Goal: Find specific page/section: Find specific page/section

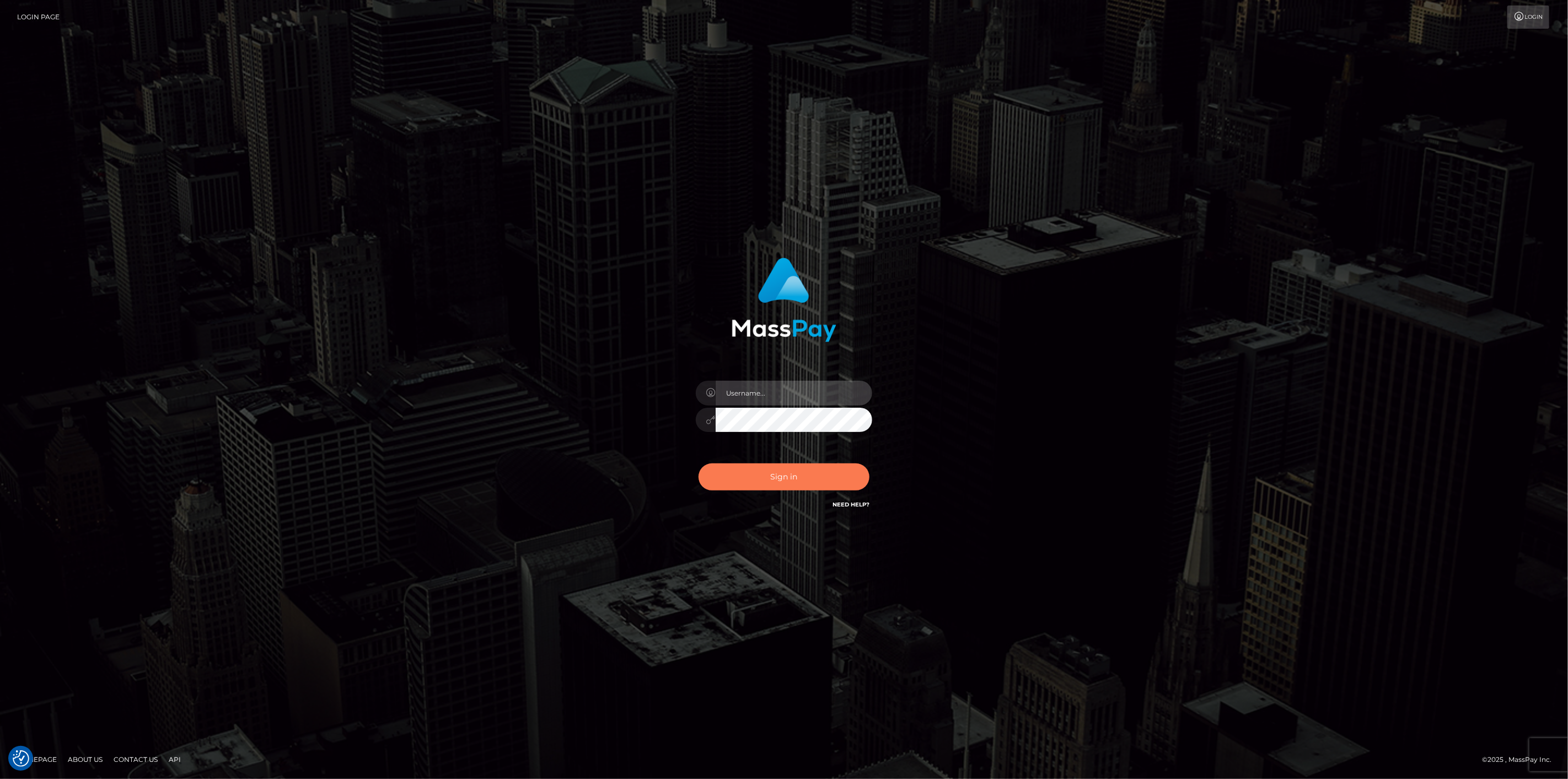
type input "scott.cm"
click at [772, 483] on button "Sign in" at bounding box center [784, 477] width 171 height 27
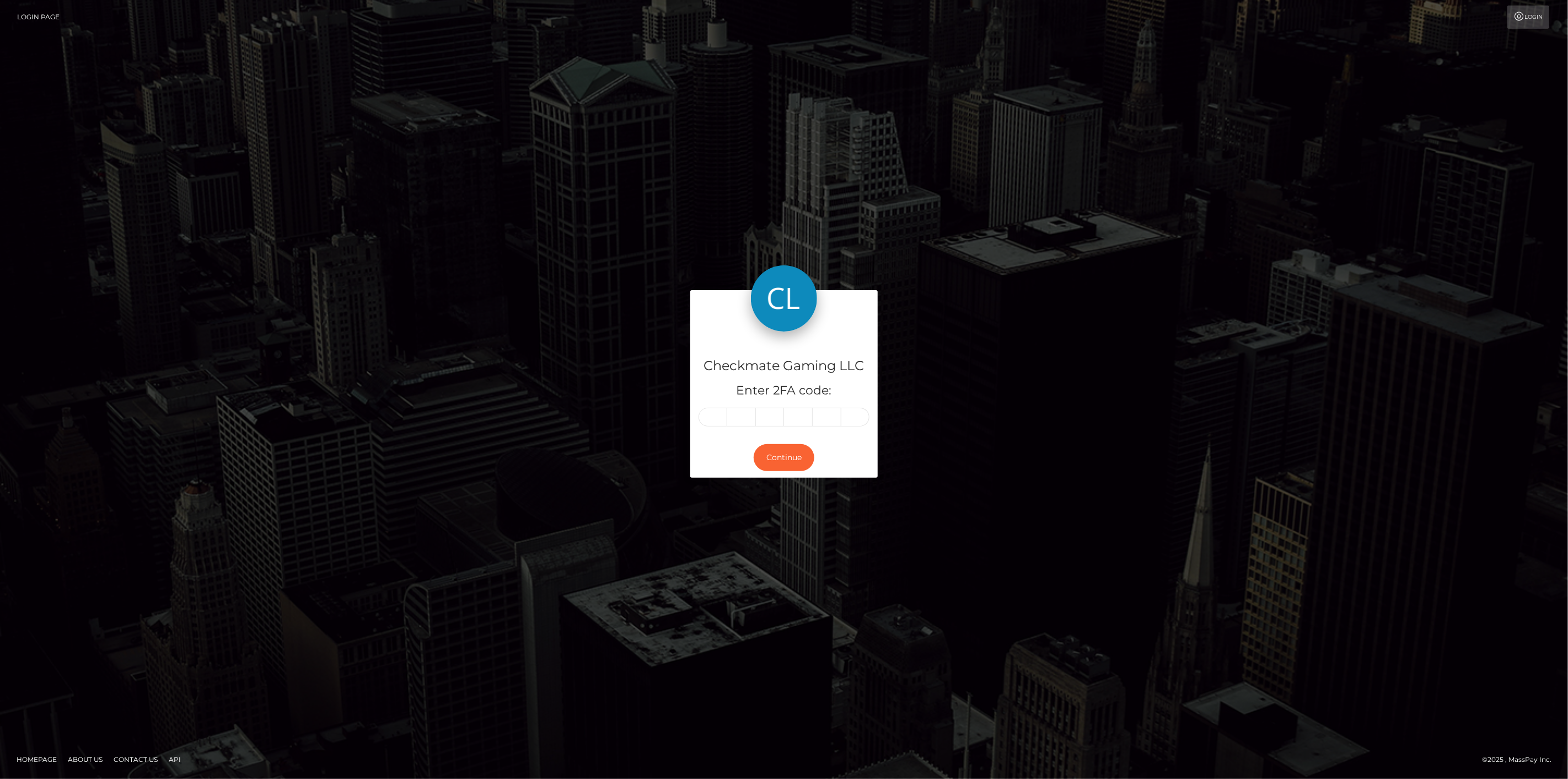
click at [721, 417] on input "text" at bounding box center [713, 417] width 29 height 19
type input "4"
type input "2"
type input "0"
type input "6"
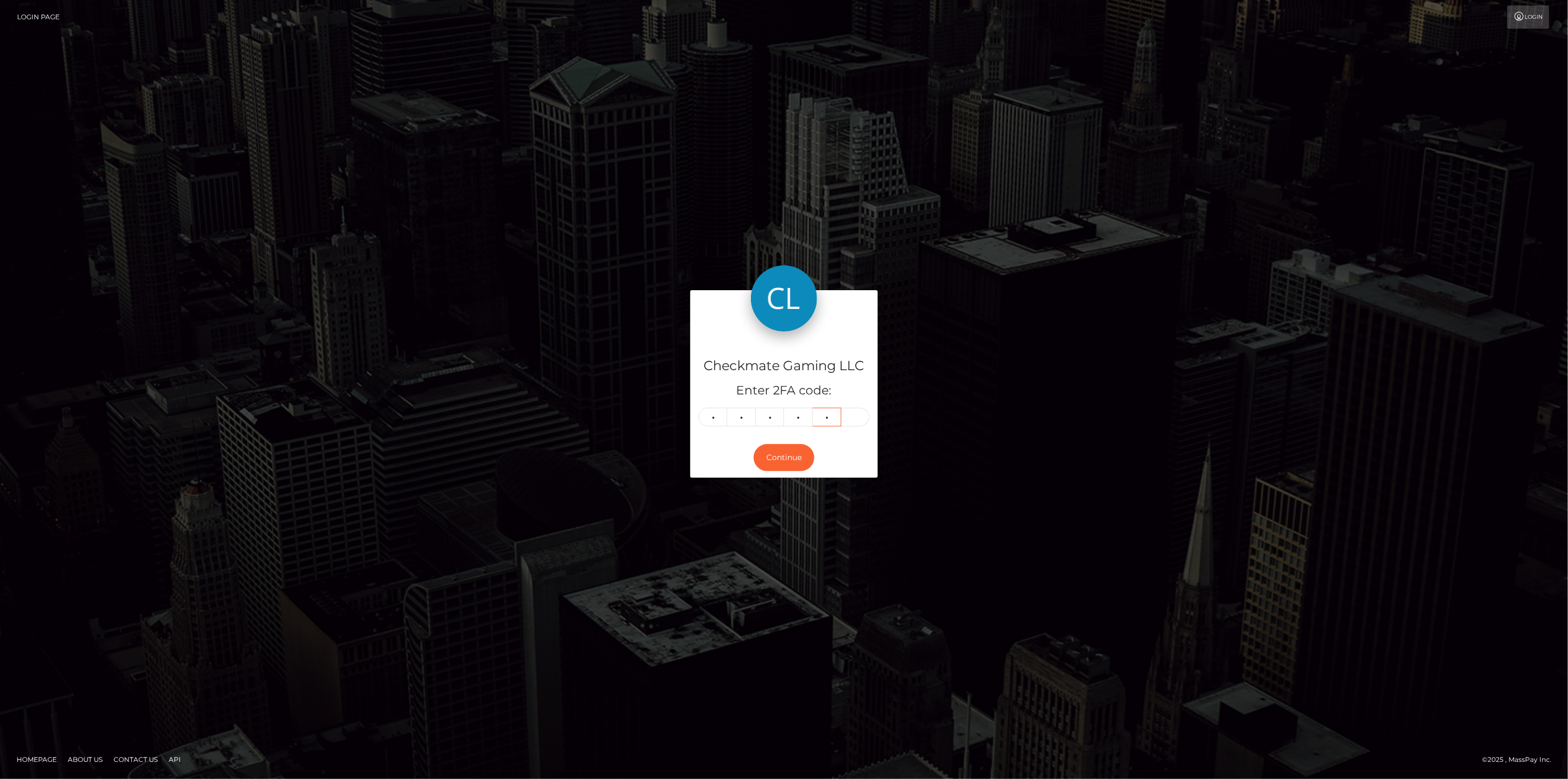
type input "0"
type input "5"
click at [802, 466] on button "Continue" at bounding box center [784, 458] width 61 height 27
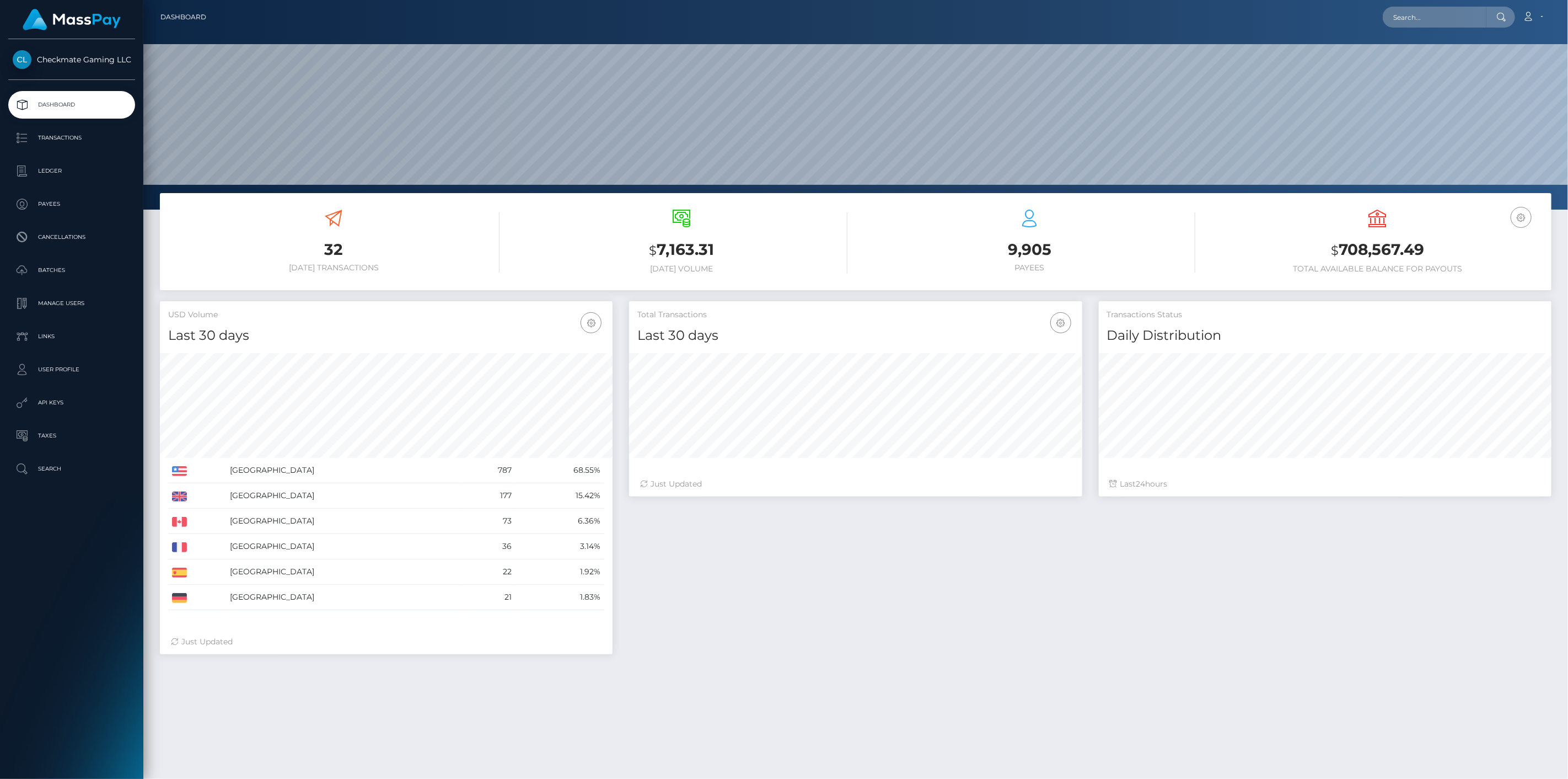
scroll to position [195, 453]
click at [71, 204] on p "Payees" at bounding box center [71, 204] width 118 height 16
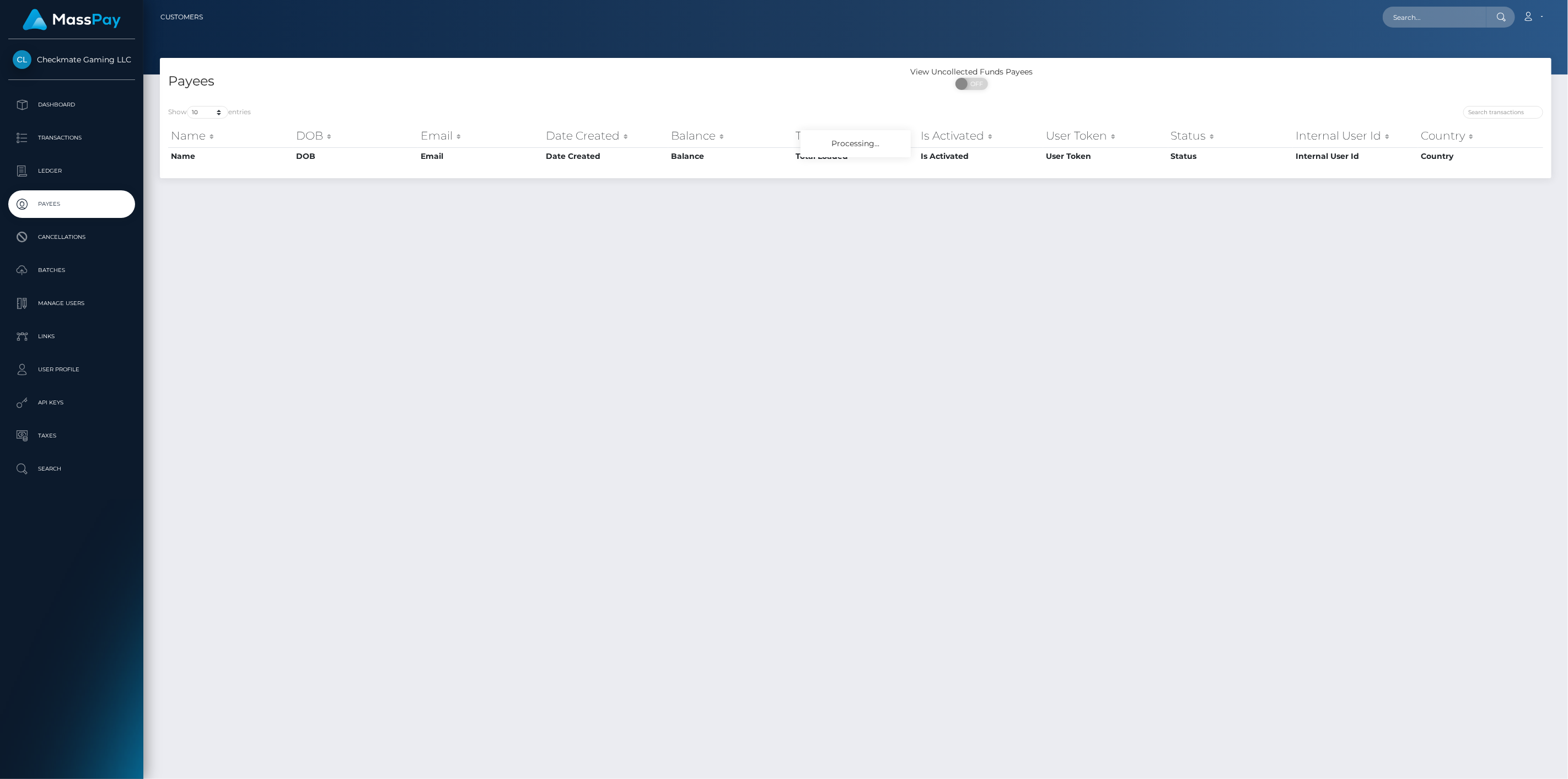
click at [1519, 99] on div "Show 10 25 50 100 250 entries Name DOB Email Date Created Balance Total Loaded …" at bounding box center [855, 138] width 1392 height 80
click at [1516, 102] on div "Show 10 25 50 100 250 entries Name DOB Email Date Created Balance Total Loaded …" at bounding box center [855, 138] width 1392 height 80
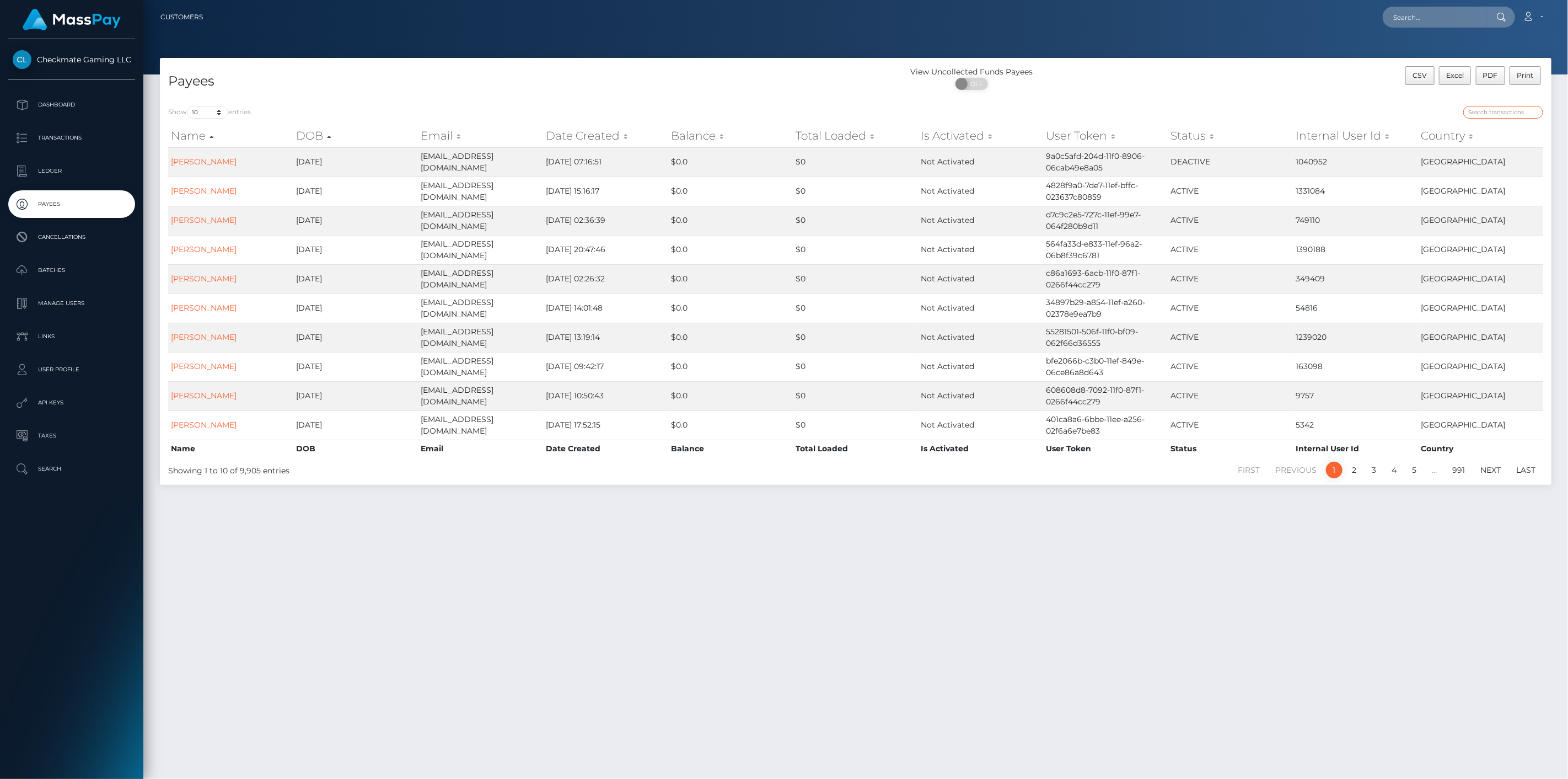
click at [1498, 108] on input "search" at bounding box center [1503, 112] width 80 height 13
paste input "PhischR"
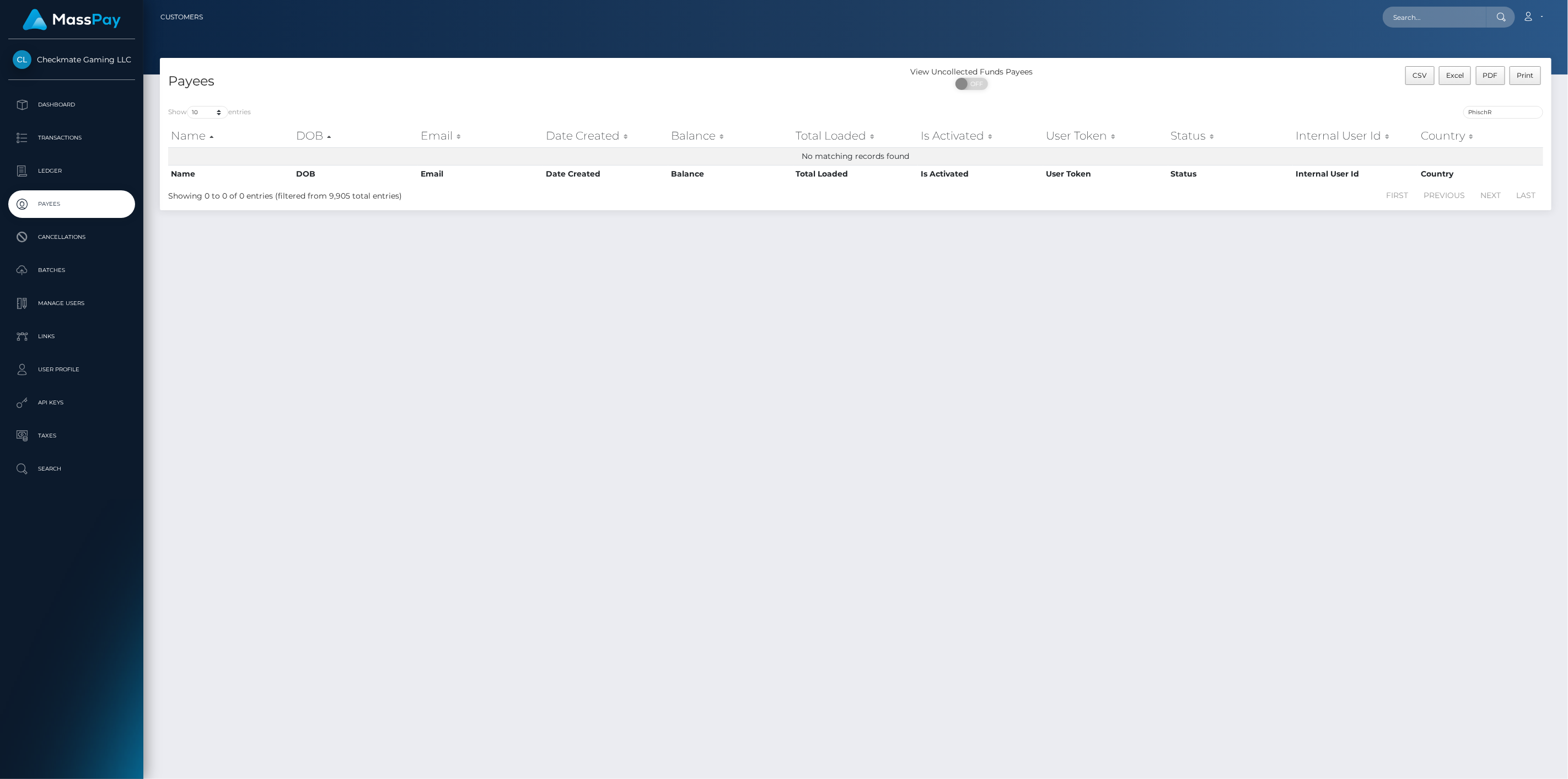
click at [1473, 106] on div "Show 10 25 50 100 250 entries PhischR Name DOB Email Date Created Balance Total…" at bounding box center [855, 153] width 1392 height 112
click at [1480, 110] on input "PhischR" at bounding box center [1503, 112] width 80 height 13
paste input "719601"
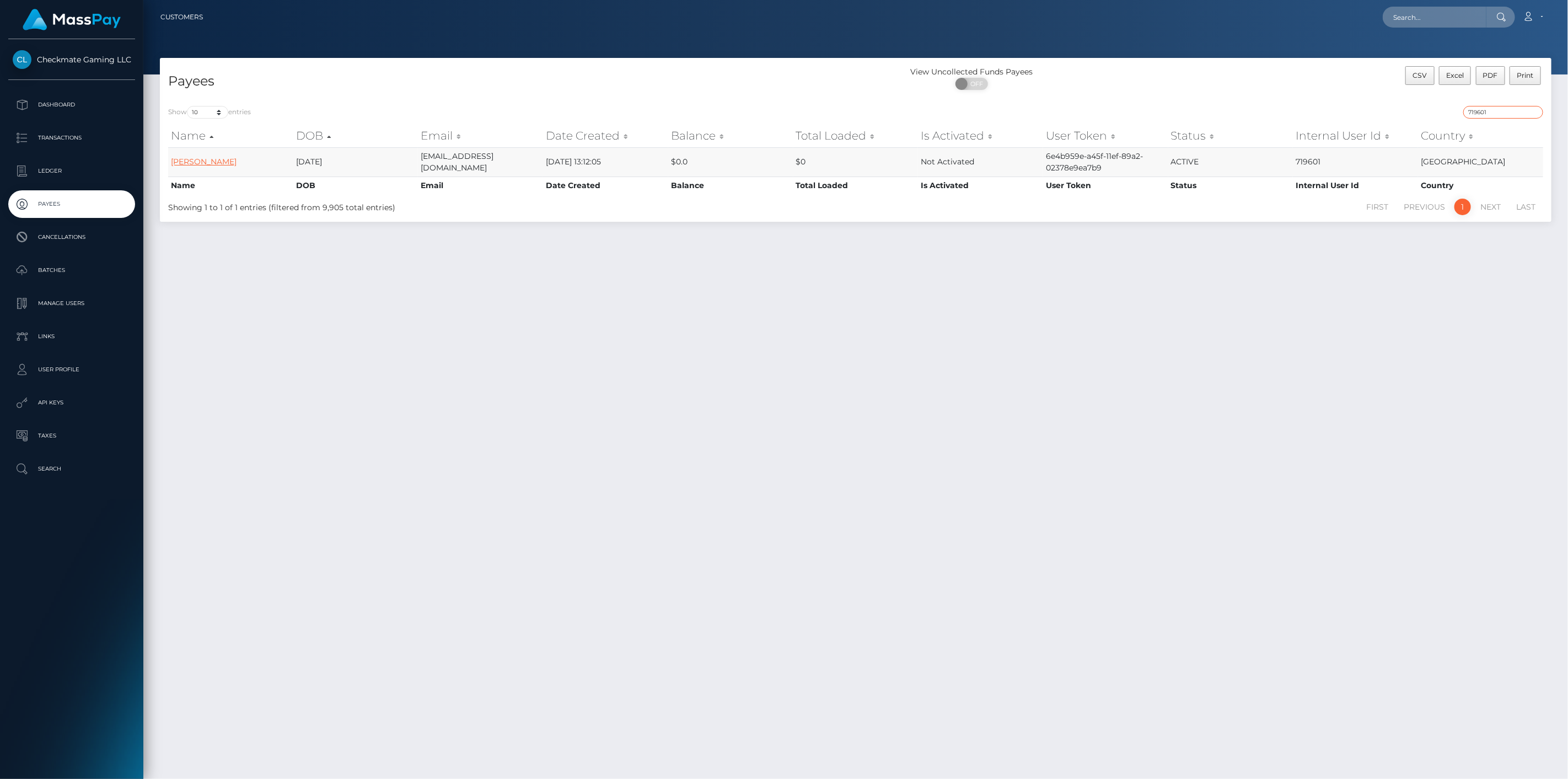
type input "719601"
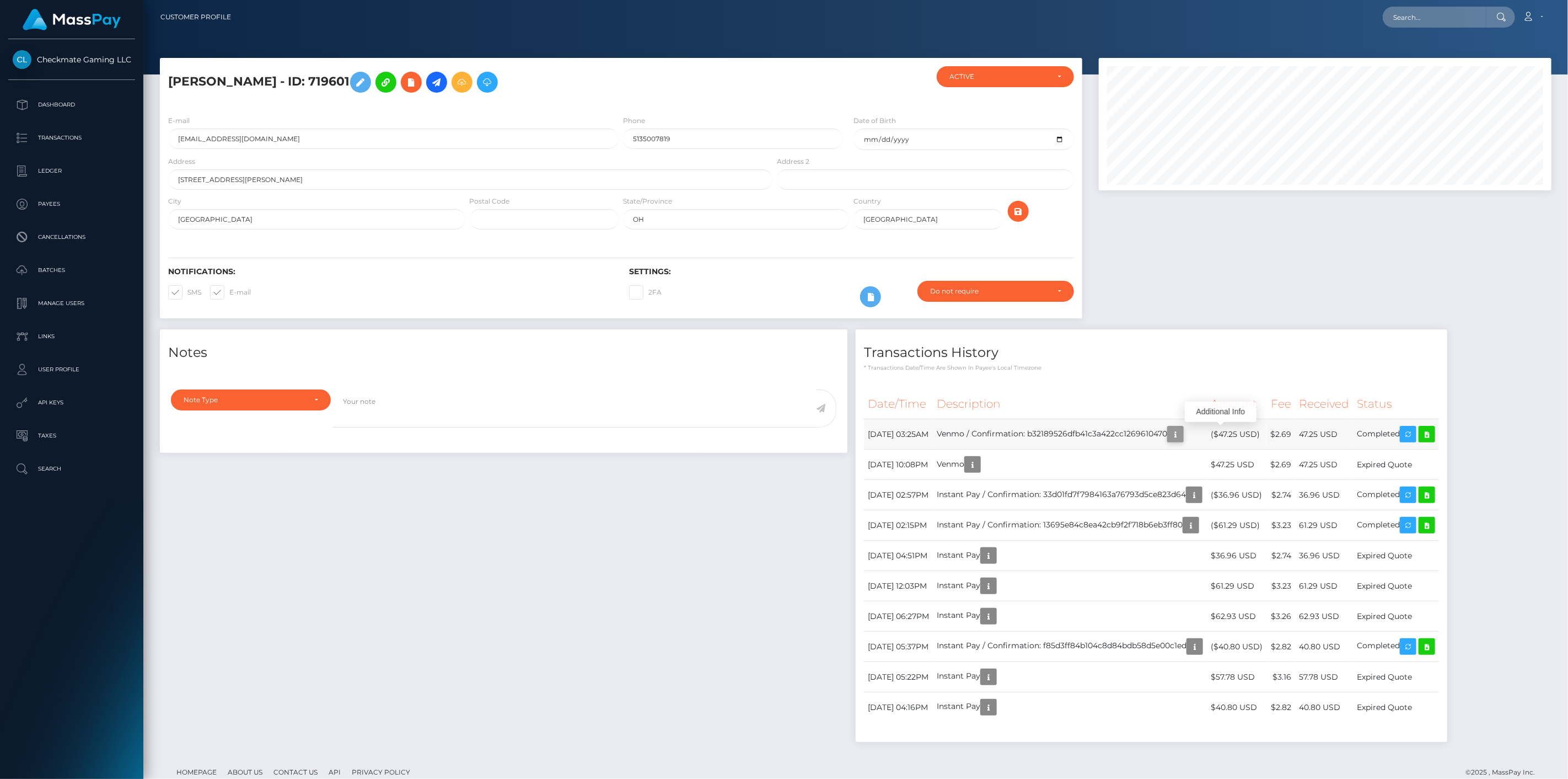
scroll to position [132, 453]
click at [1182, 433] on icon "button" at bounding box center [1175, 434] width 13 height 14
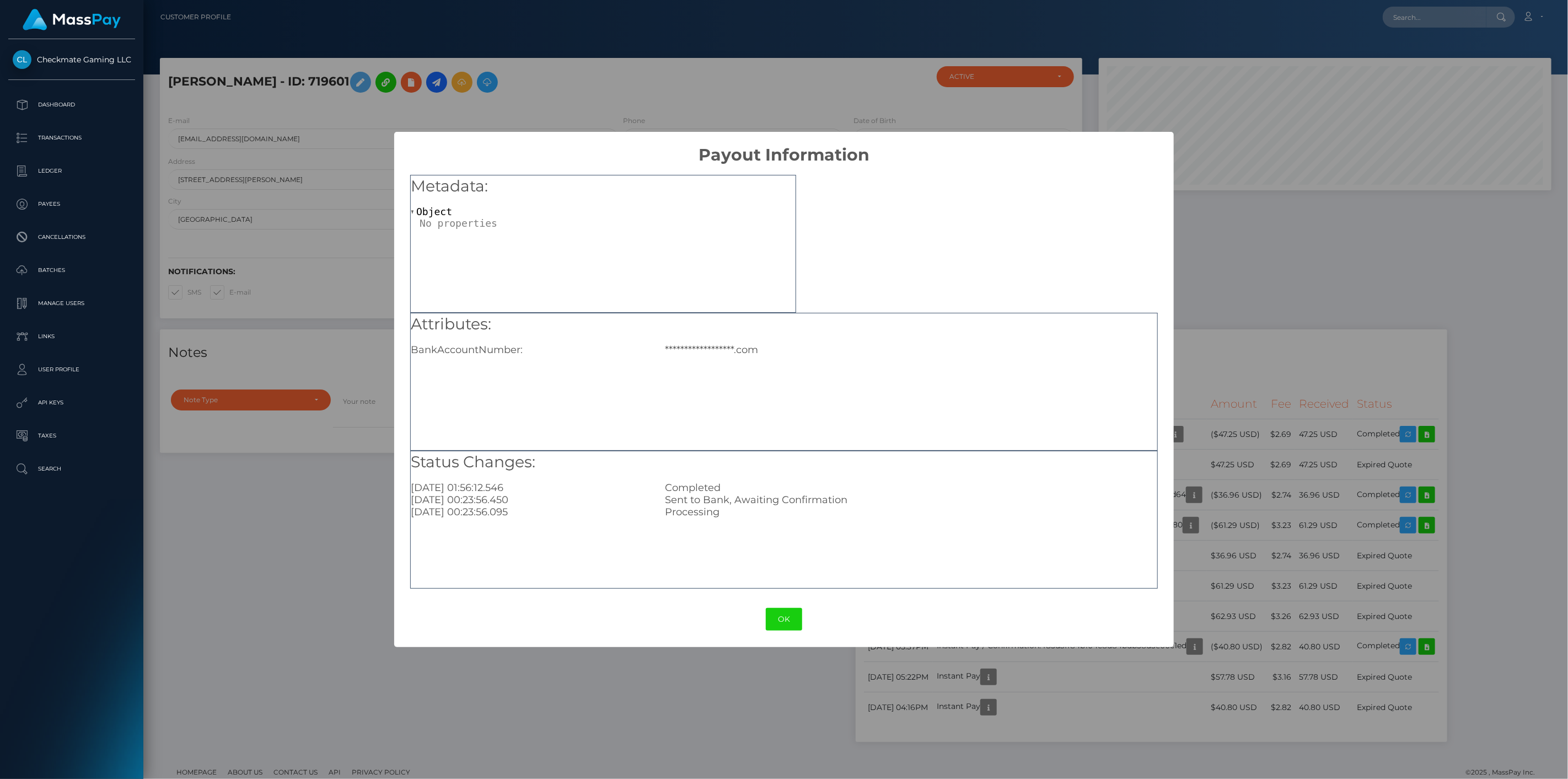
click at [1238, 362] on div "**********" at bounding box center [784, 390] width 1568 height 779
